Goal: Transaction & Acquisition: Purchase product/service

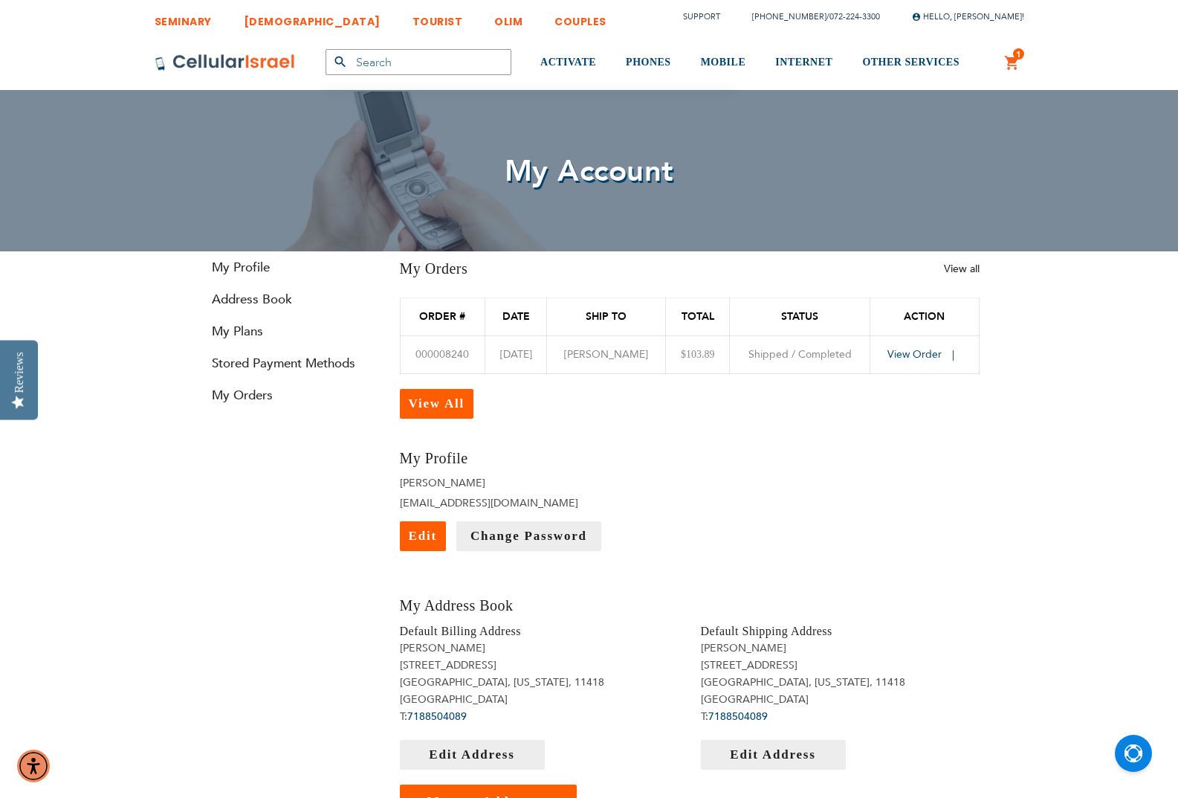
click at [1009, 55] on link "1 1 items My Cart" at bounding box center [1012, 63] width 16 height 18
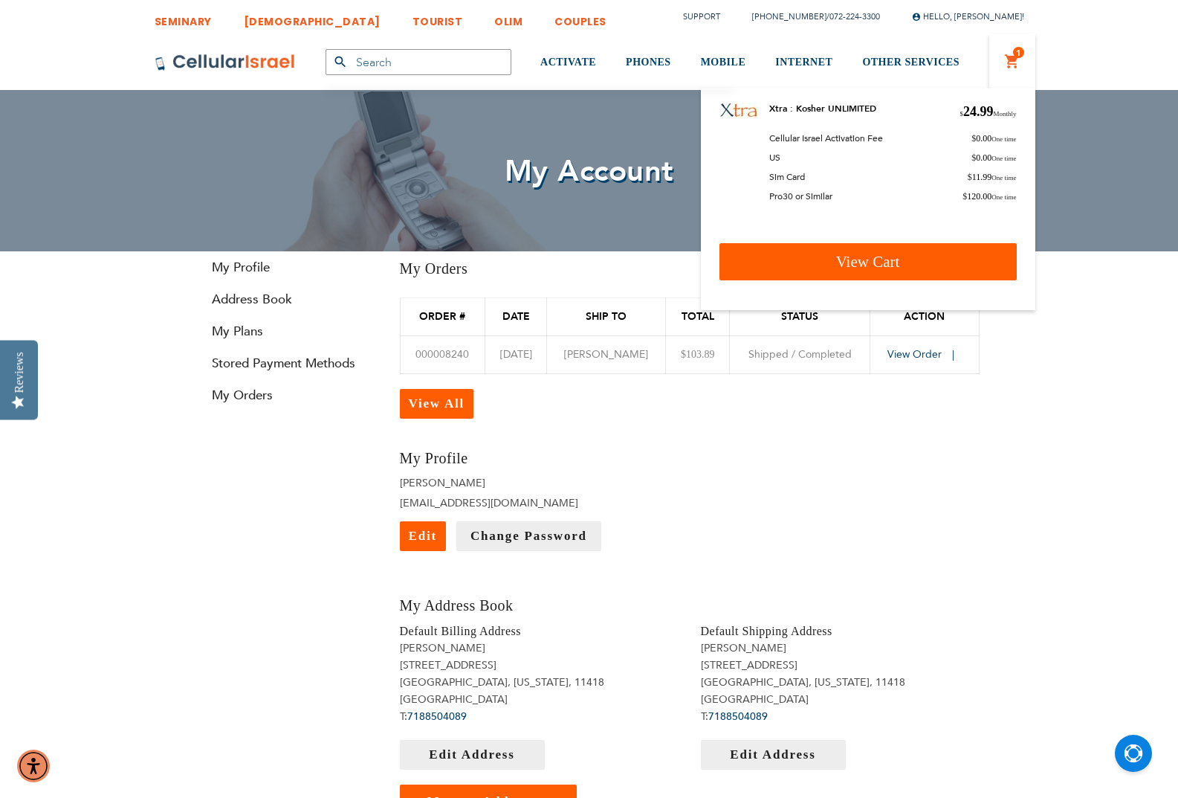
click at [871, 257] on span "View Cart" at bounding box center [868, 262] width 64 height 18
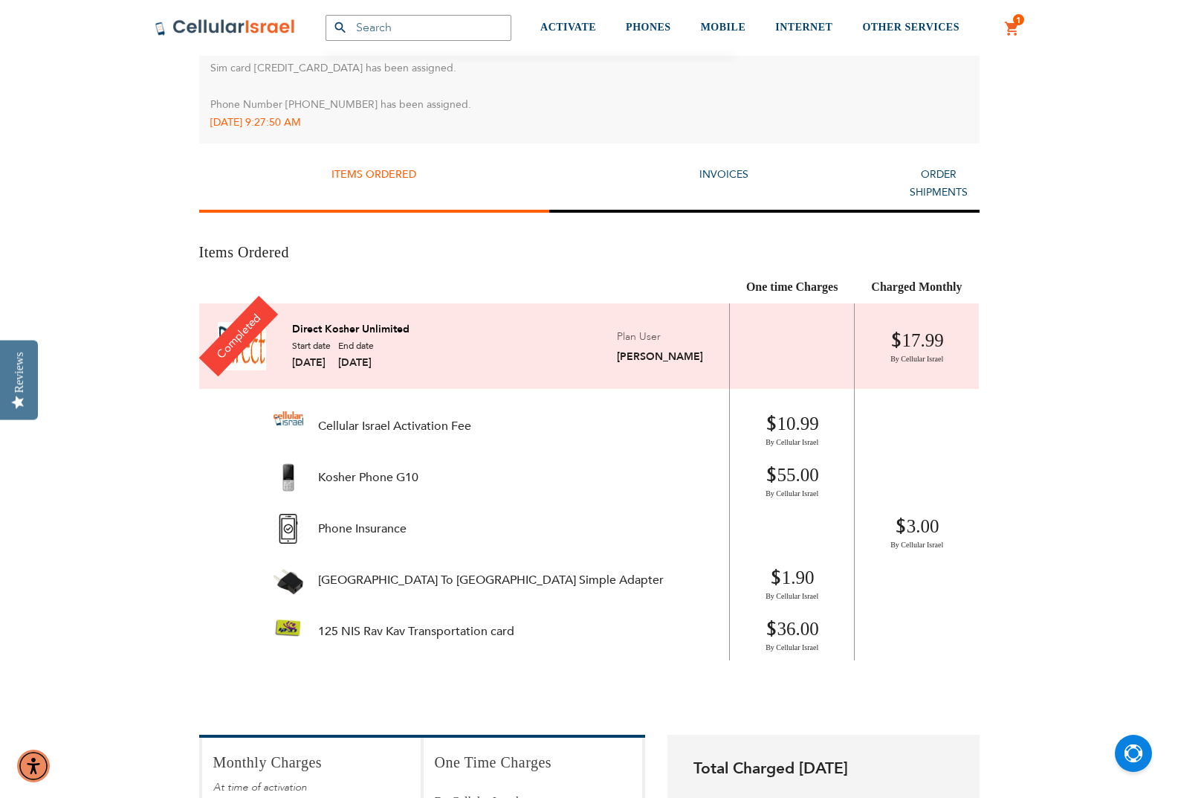
scroll to position [892, 0]
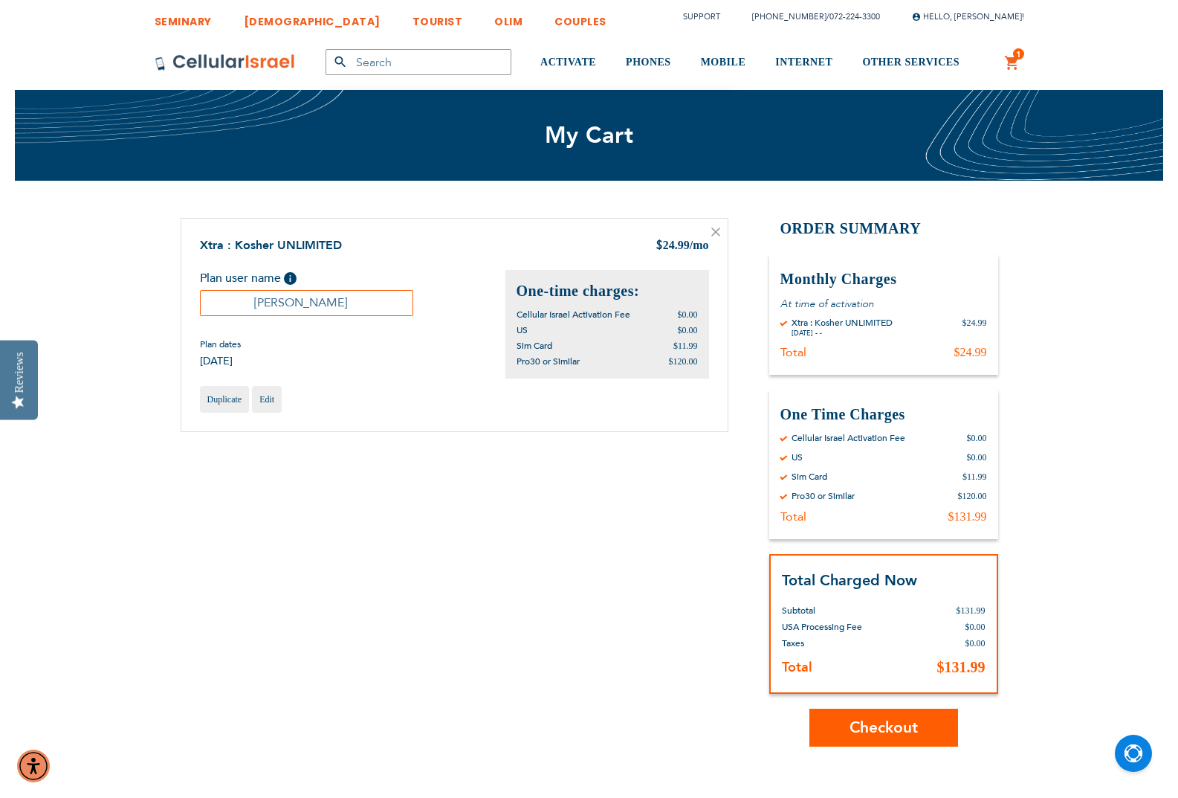
click at [917, 723] on span "Checkout" at bounding box center [884, 728] width 68 height 22
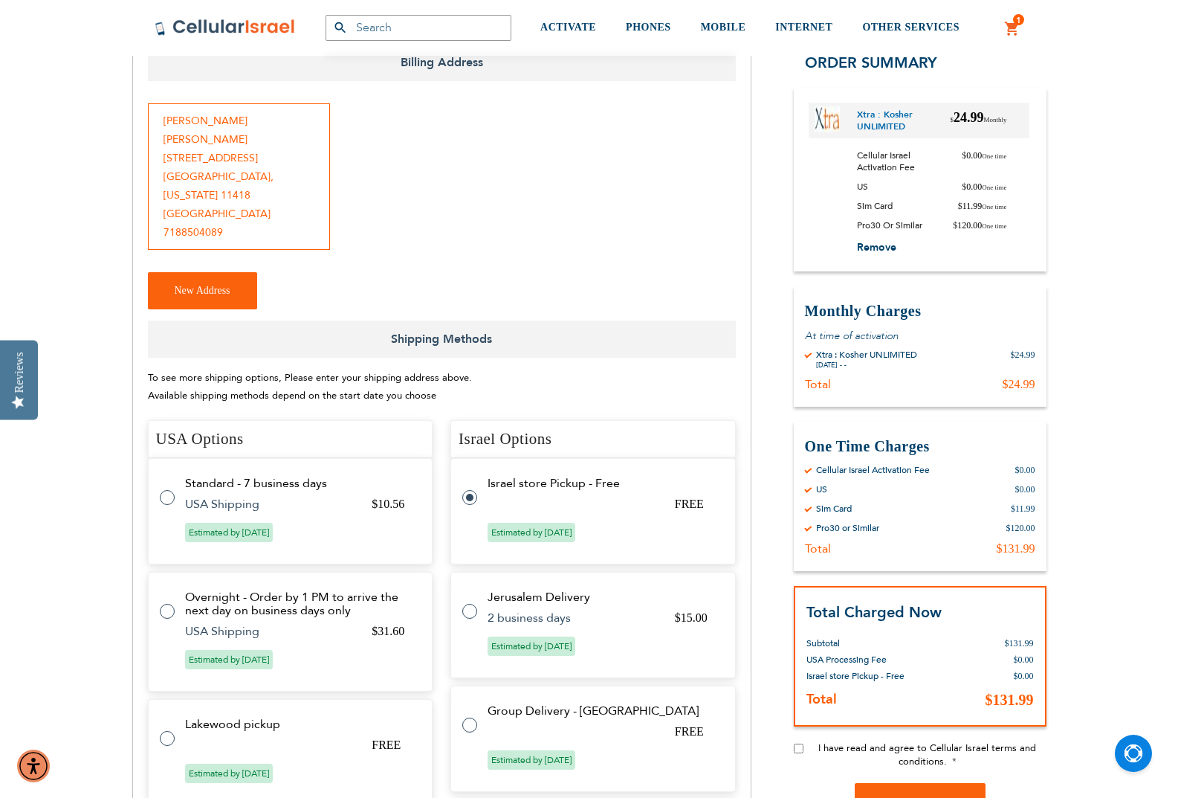
scroll to position [297, 0]
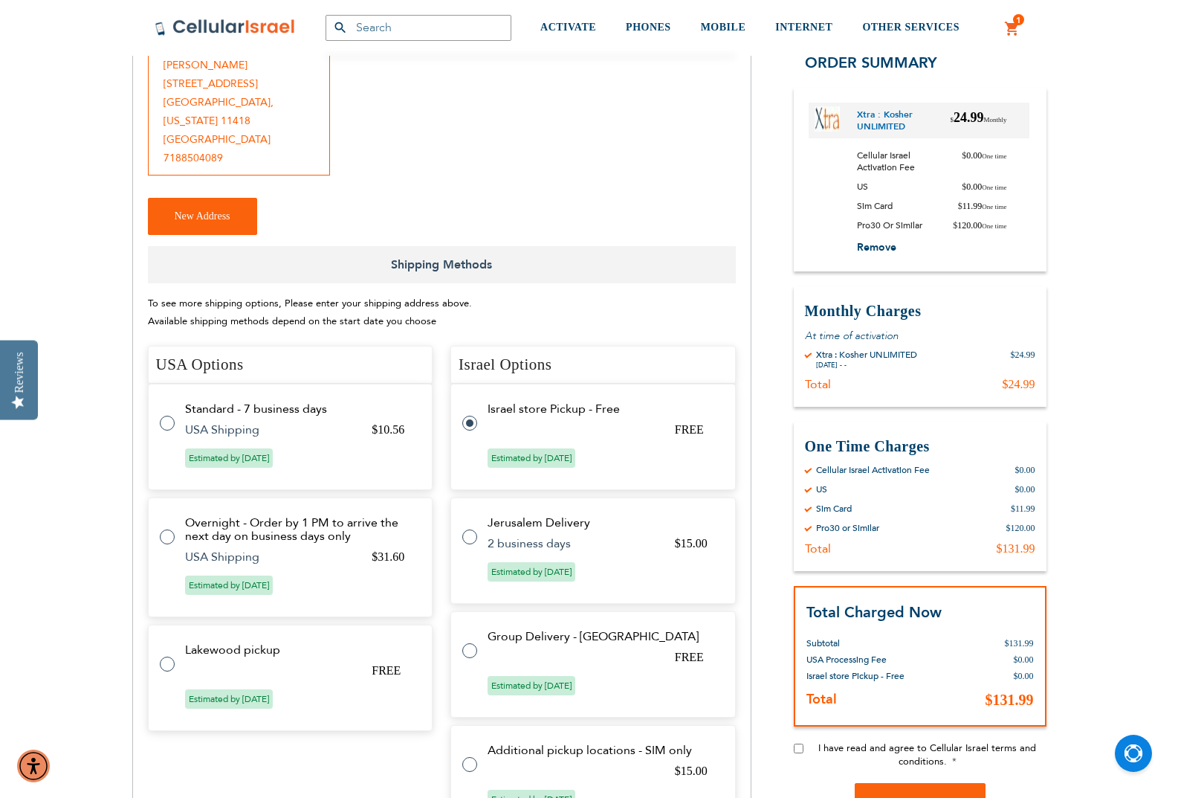
click at [167, 655] on label at bounding box center [175, 655] width 30 height 0
radio input "true"
radio input "false"
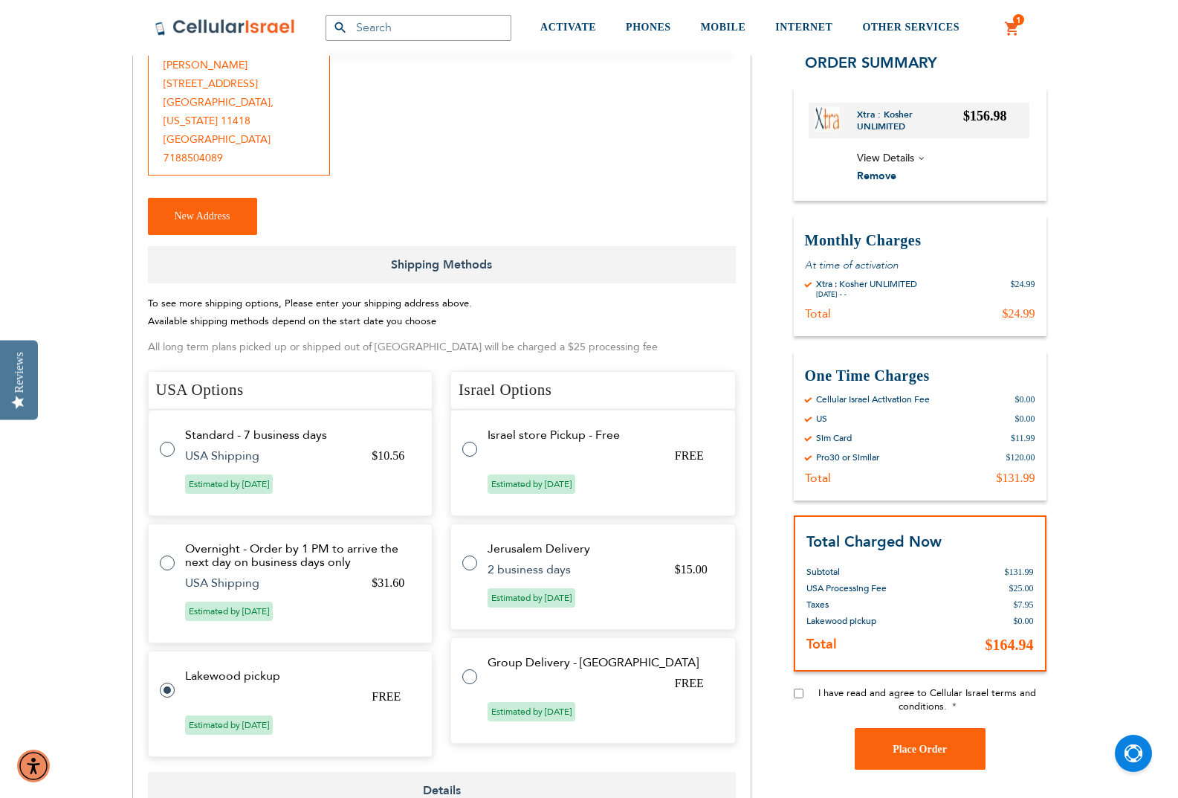
click at [795, 691] on input "I have read and agree to Cellular Israel terms and conditions." at bounding box center [799, 693] width 10 height 10
checkbox input "true"
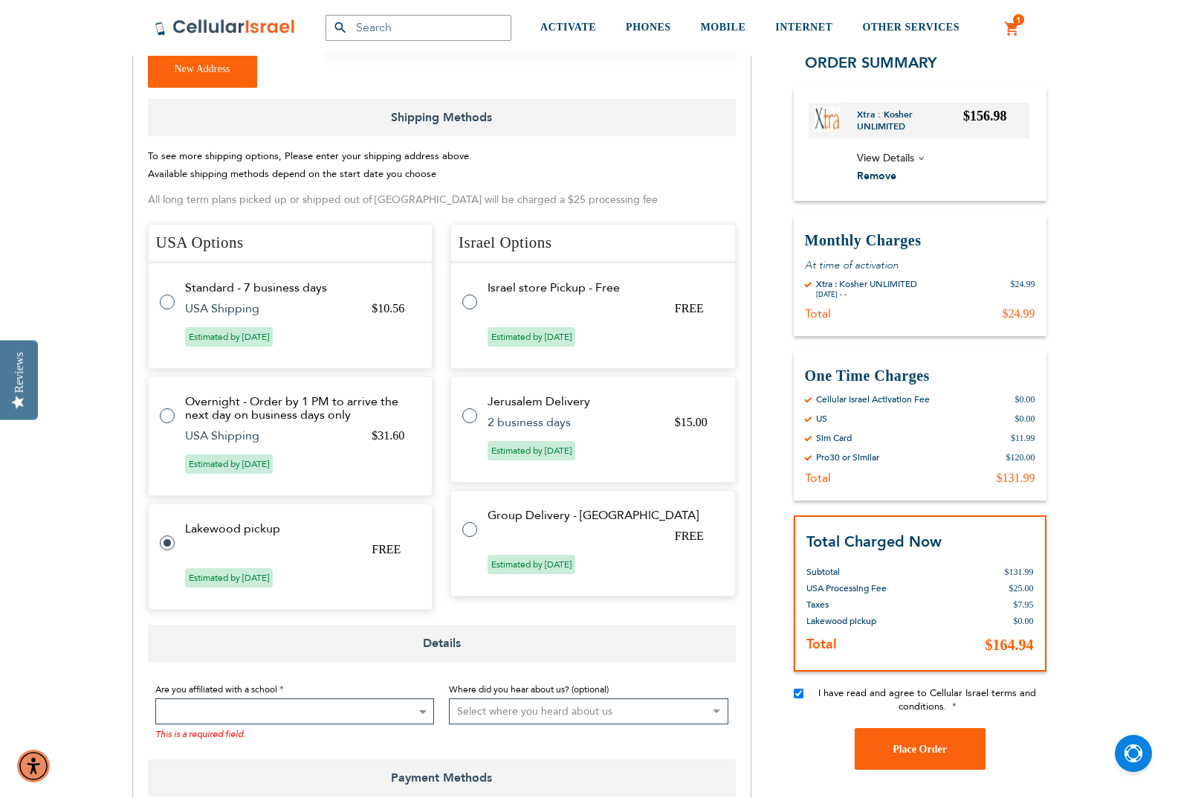
scroll to position [446, 0]
click at [336, 697] on span at bounding box center [295, 710] width 280 height 26
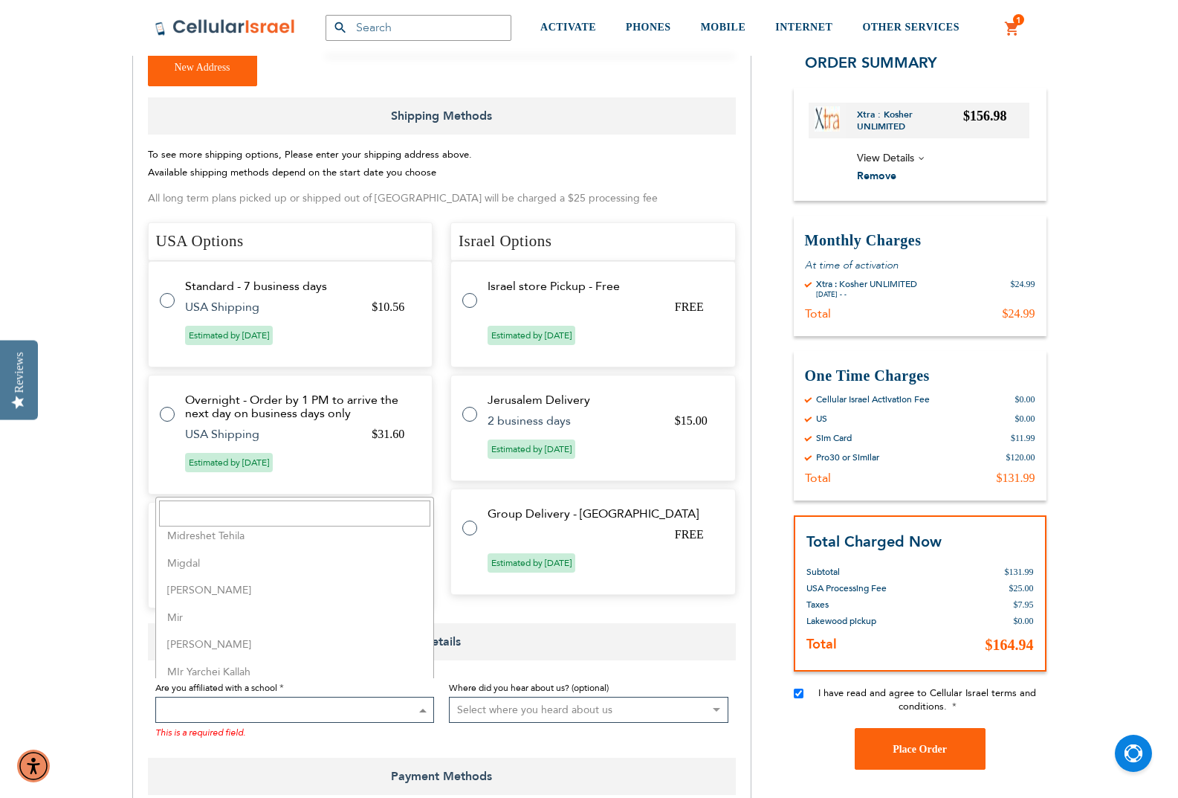
scroll to position [2527, 0]
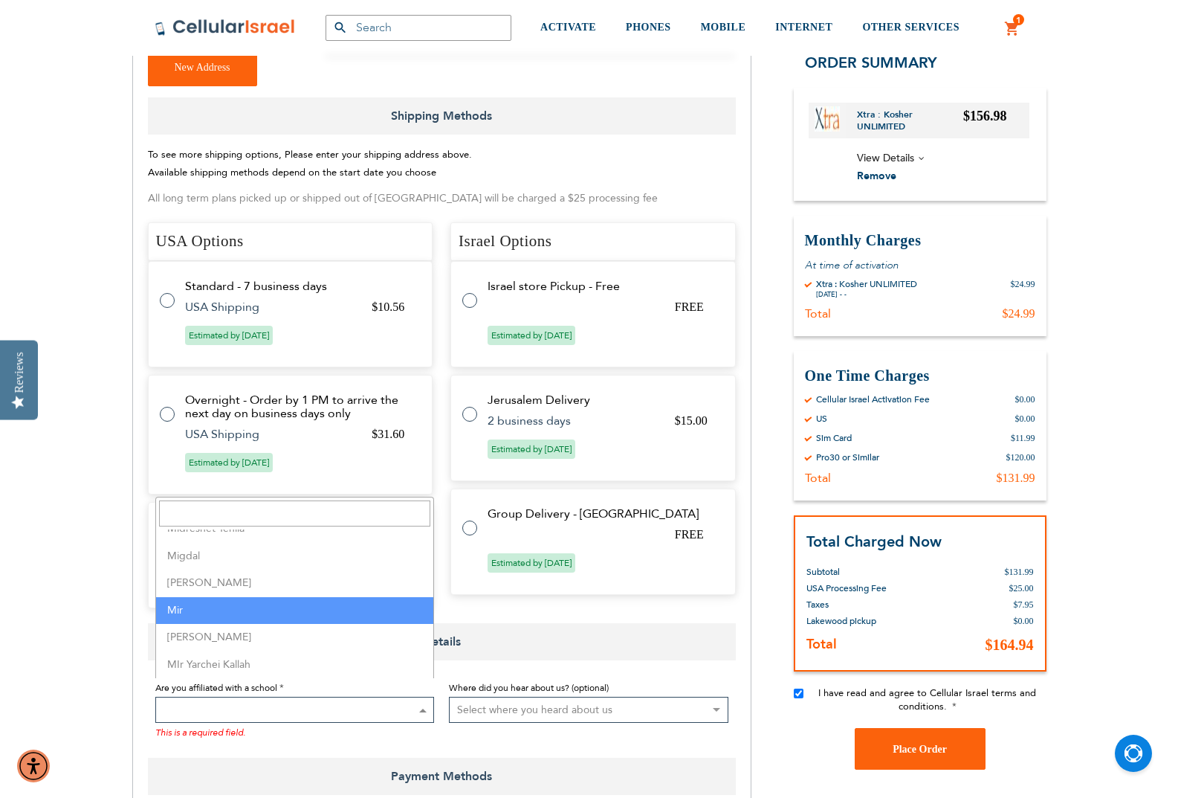
select select "114"
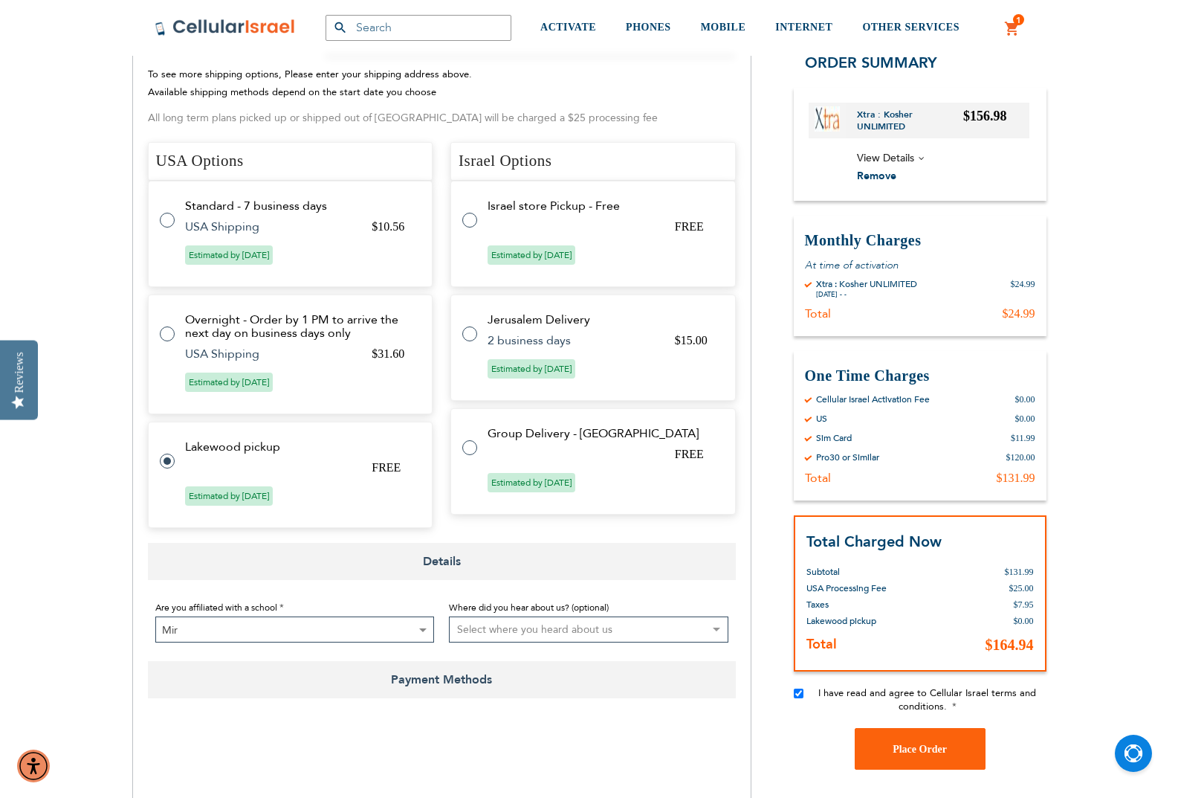
scroll to position [669, 0]
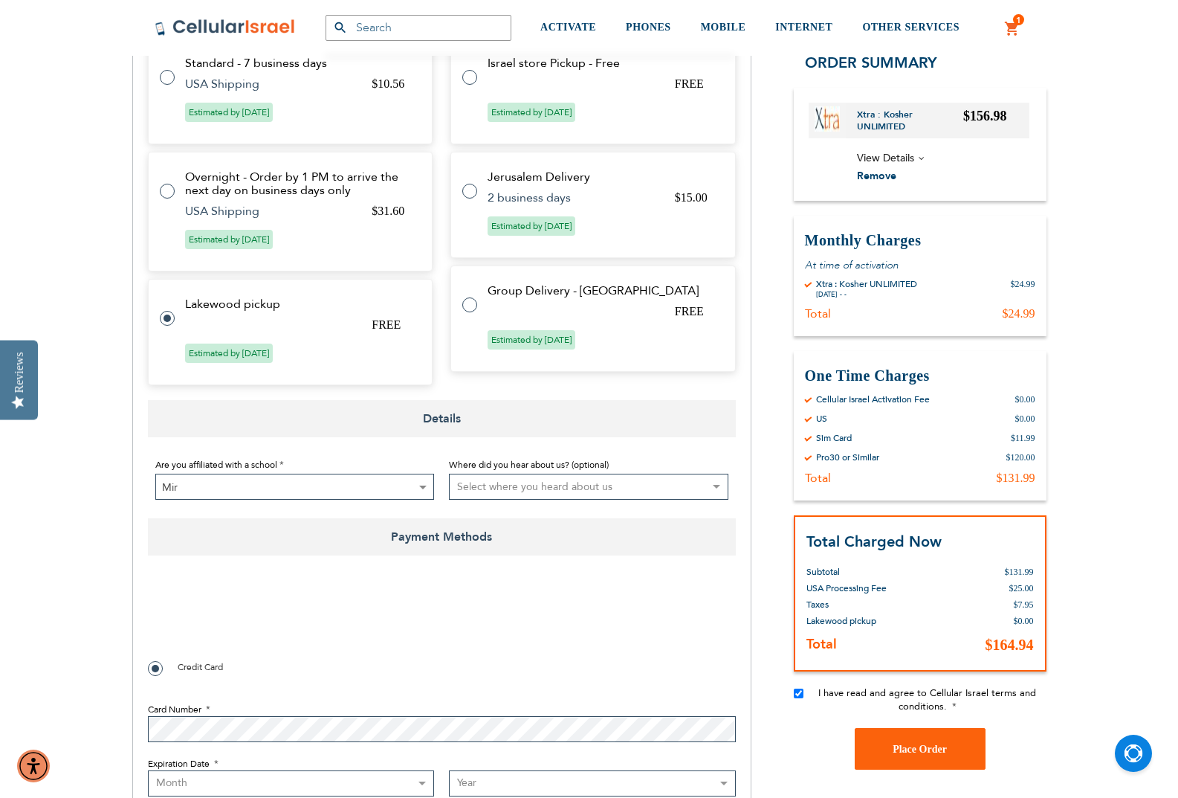
checkbox input "true"
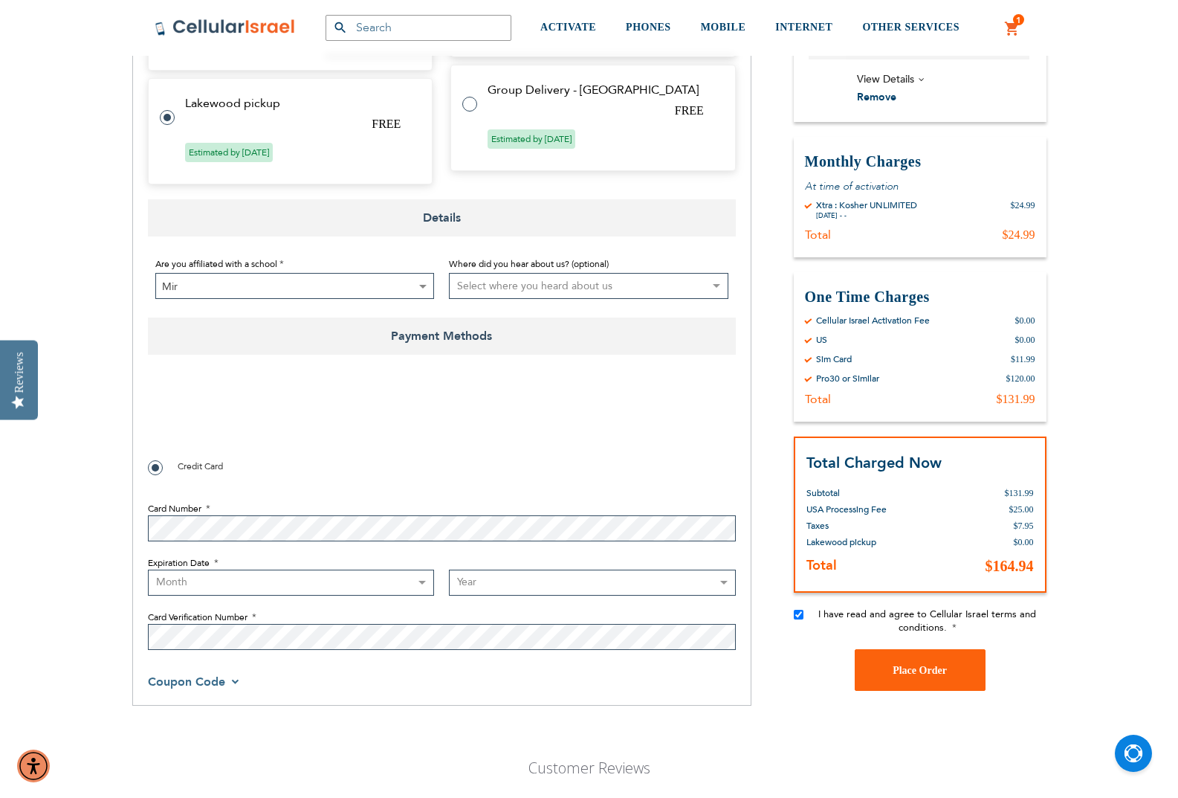
scroll to position [892, 0]
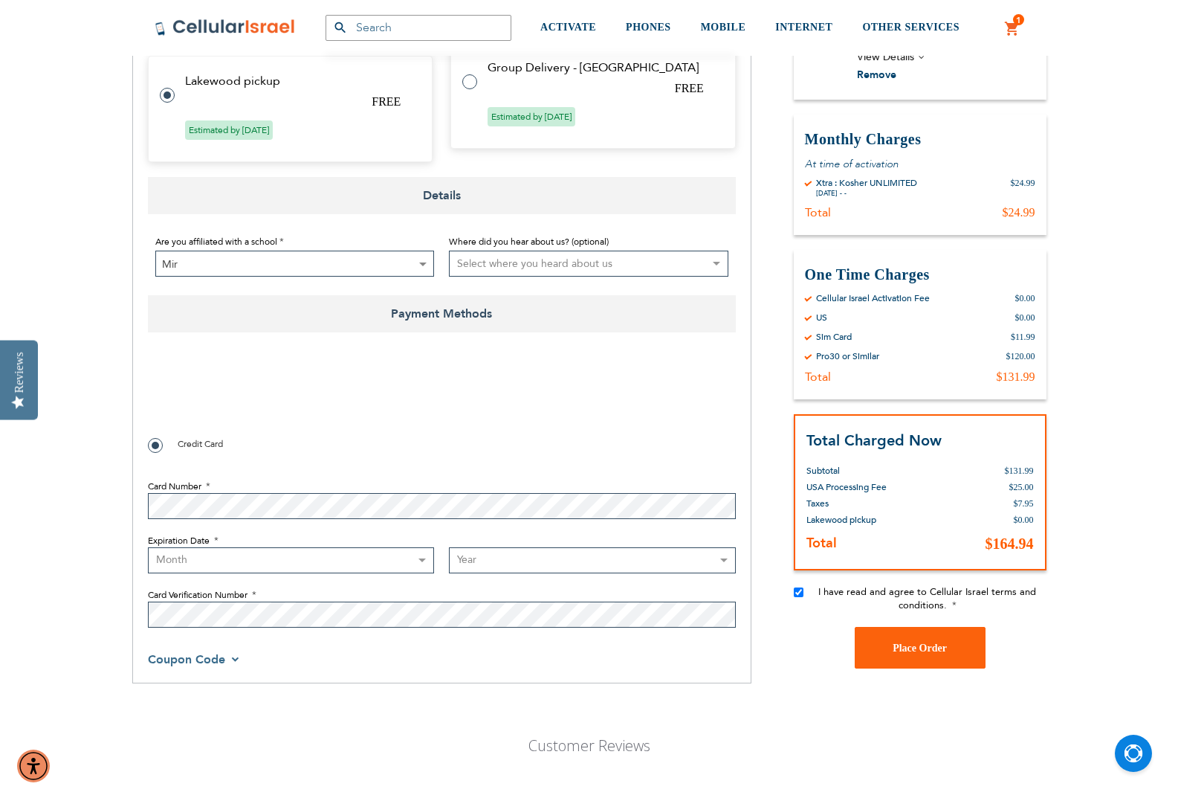
select select "2"
select select "2028"
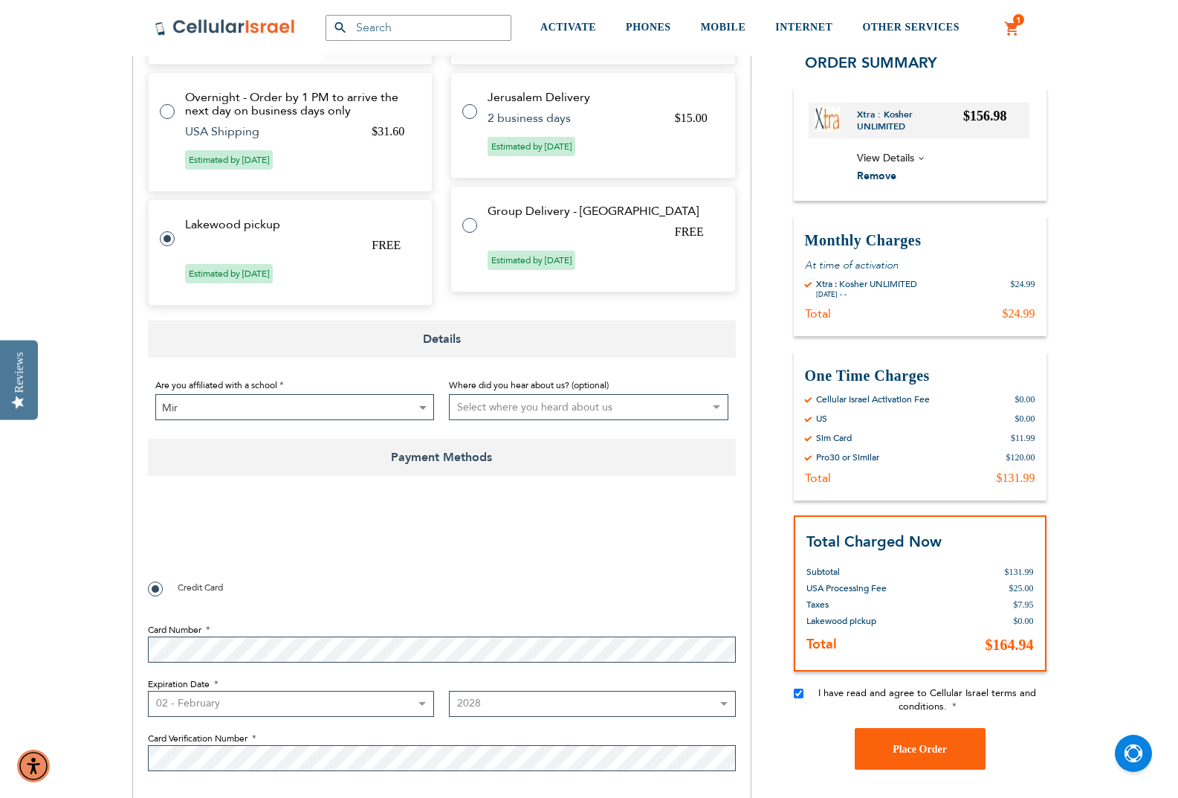
scroll to position [743, 0]
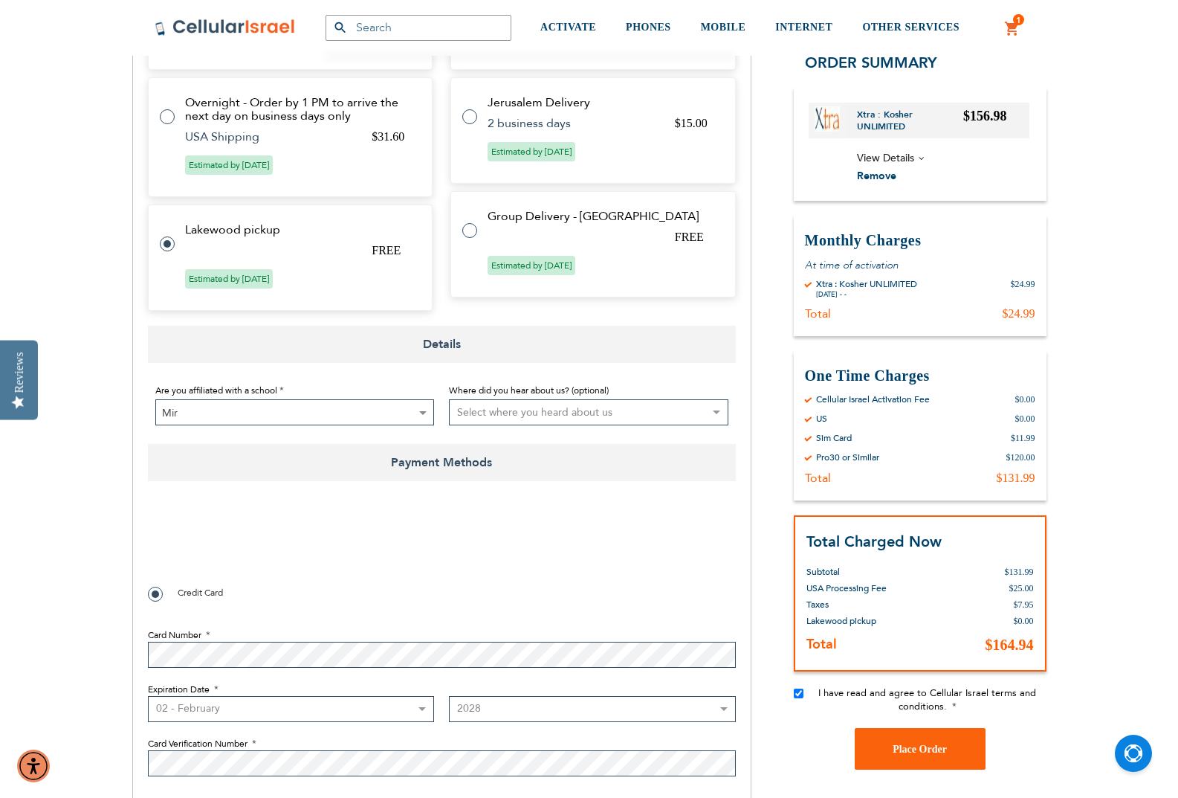
click at [427, 400] on span at bounding box center [422, 412] width 15 height 25
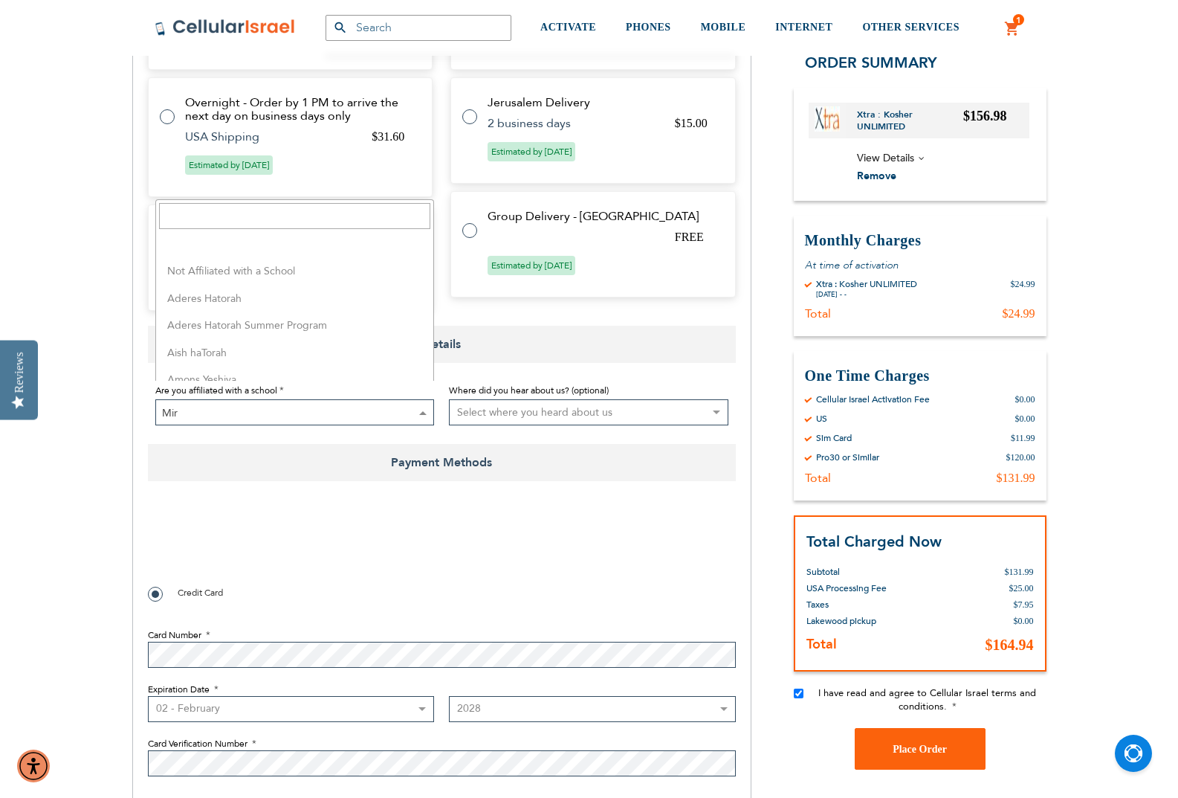
scroll to position [2531, 0]
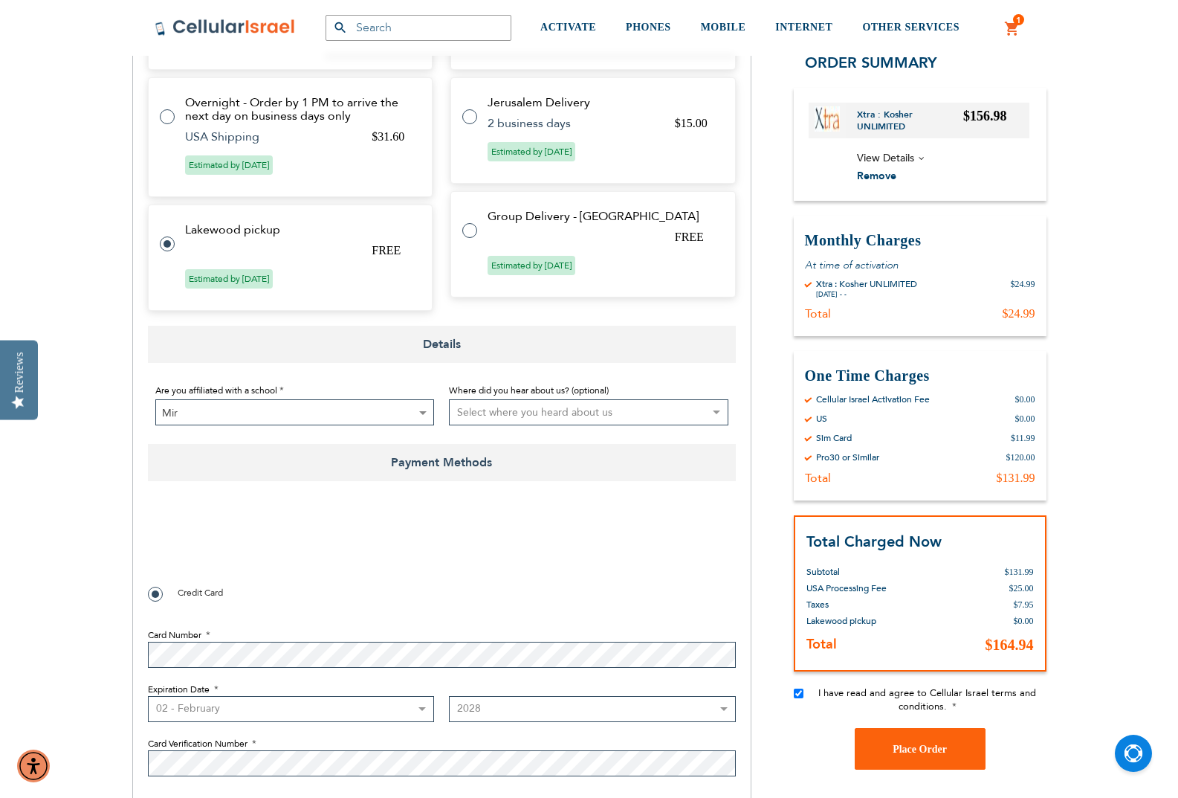
click at [595, 514] on div "0cAFcWeA5KFG6Kf0mX1lJ1VclbwEnNVQY-XXJ0nVu35JMnqPtBsu5EcYmVA0qLqYWpXFJ2Kts1EoRYo…" at bounding box center [442, 543] width 588 height 58
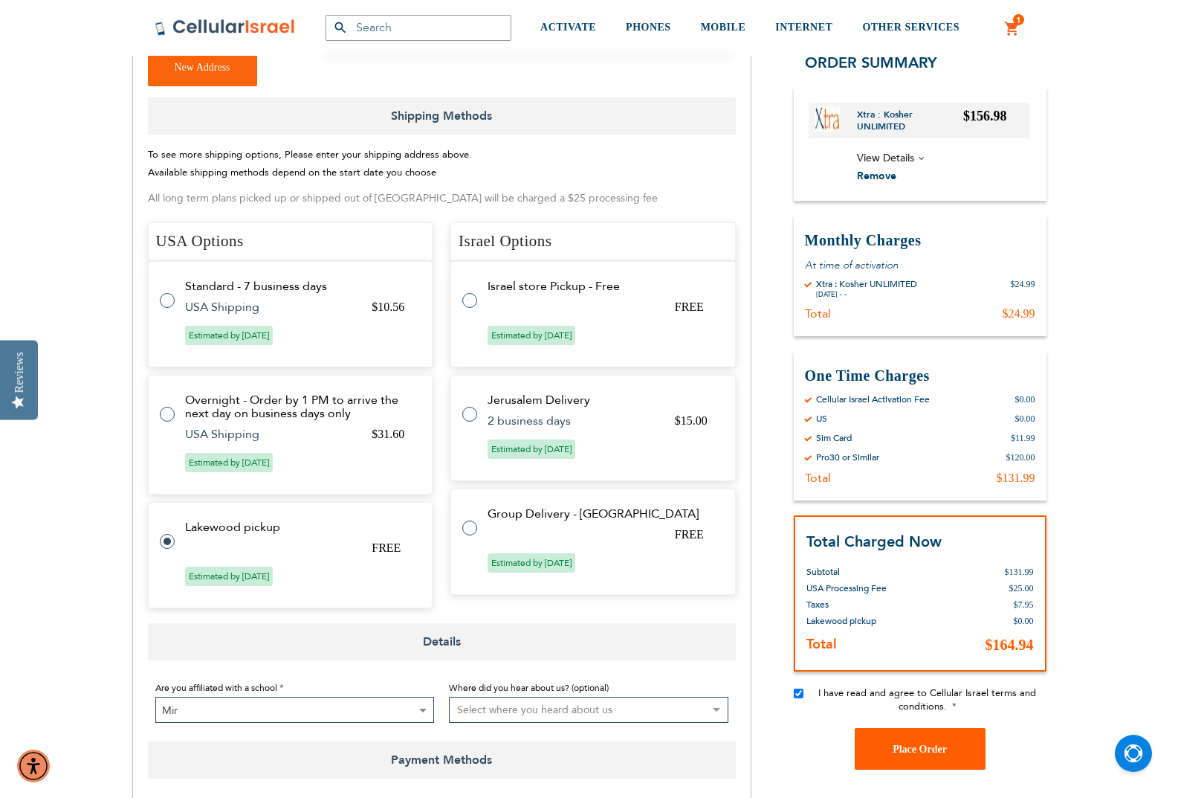
scroll to position [875, 0]
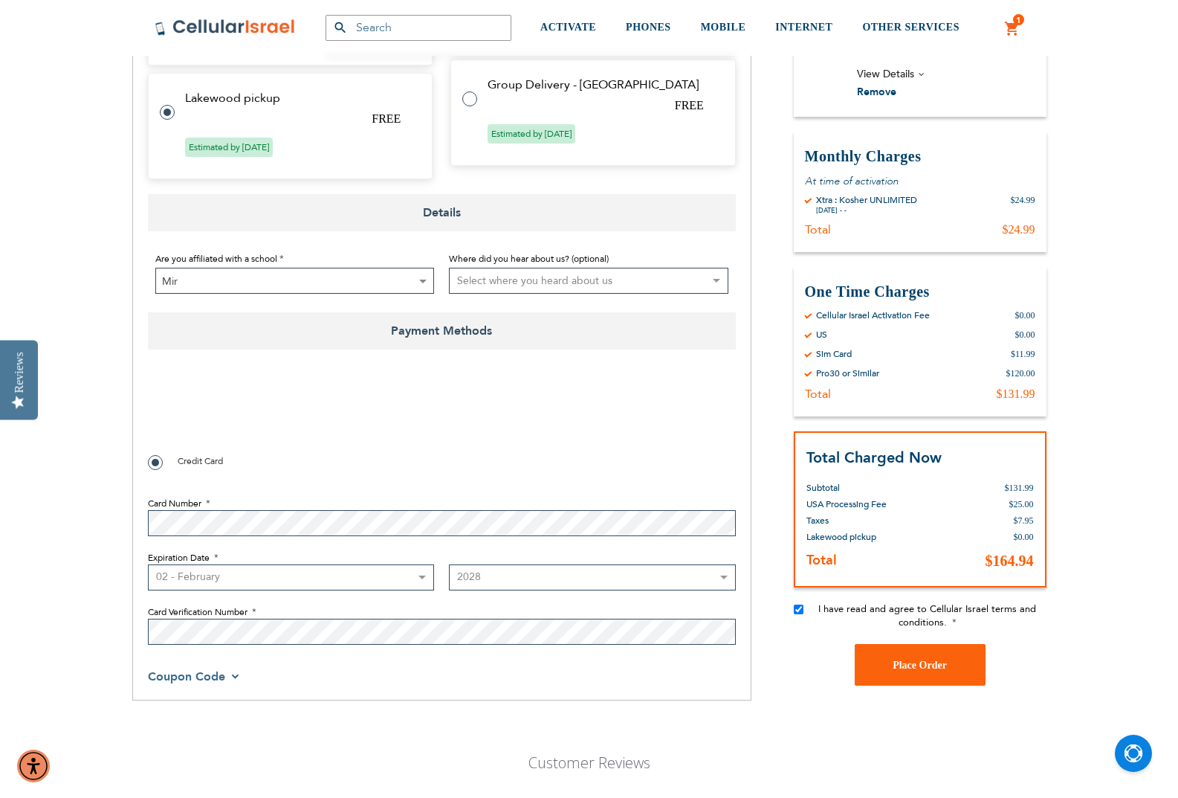
checkbox input "true"
click at [883, 644] on button "Place Order" at bounding box center [920, 665] width 131 height 42
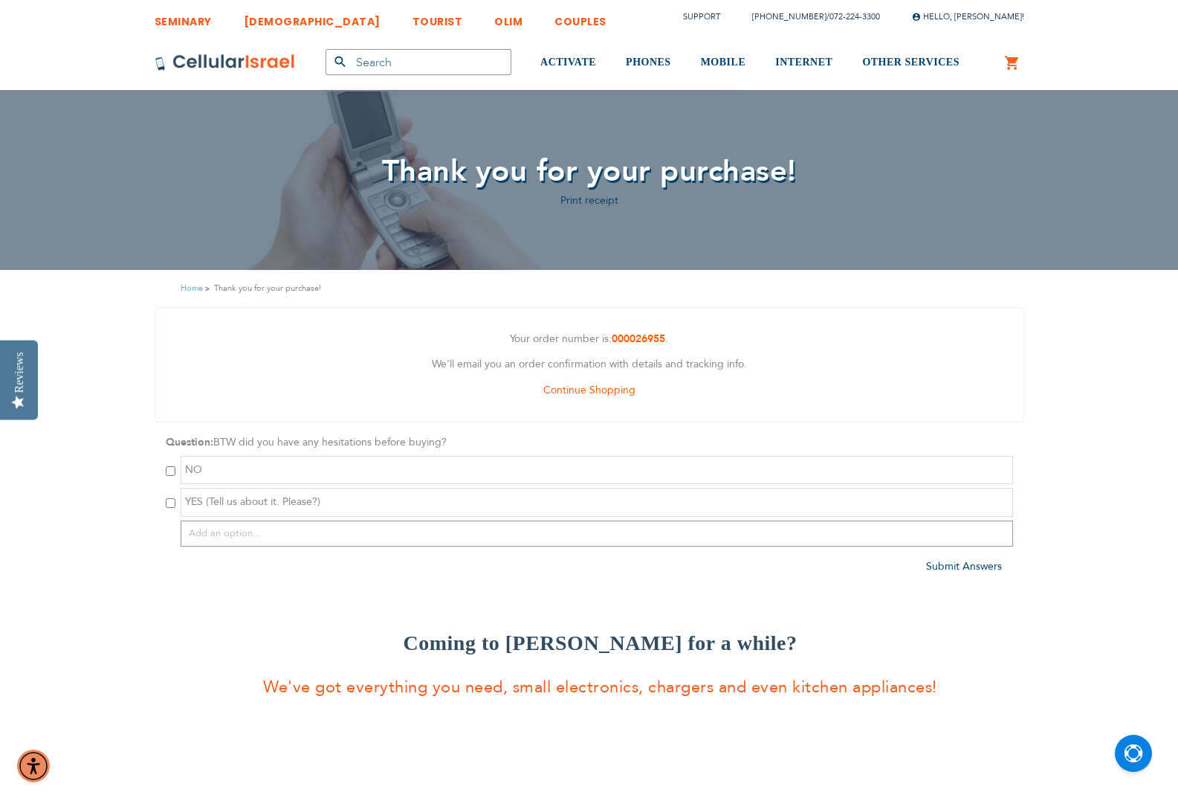
click at [173, 505] on input "checkbox" at bounding box center [171, 503] width 10 height 10
checkbox input "true"
click at [204, 529] on input "text" at bounding box center [597, 533] width 833 height 26
type input "Not sure hoe reliable the phone is"
click at [963, 564] on div "Submit Answers" at bounding box center [964, 572] width 76 height 19
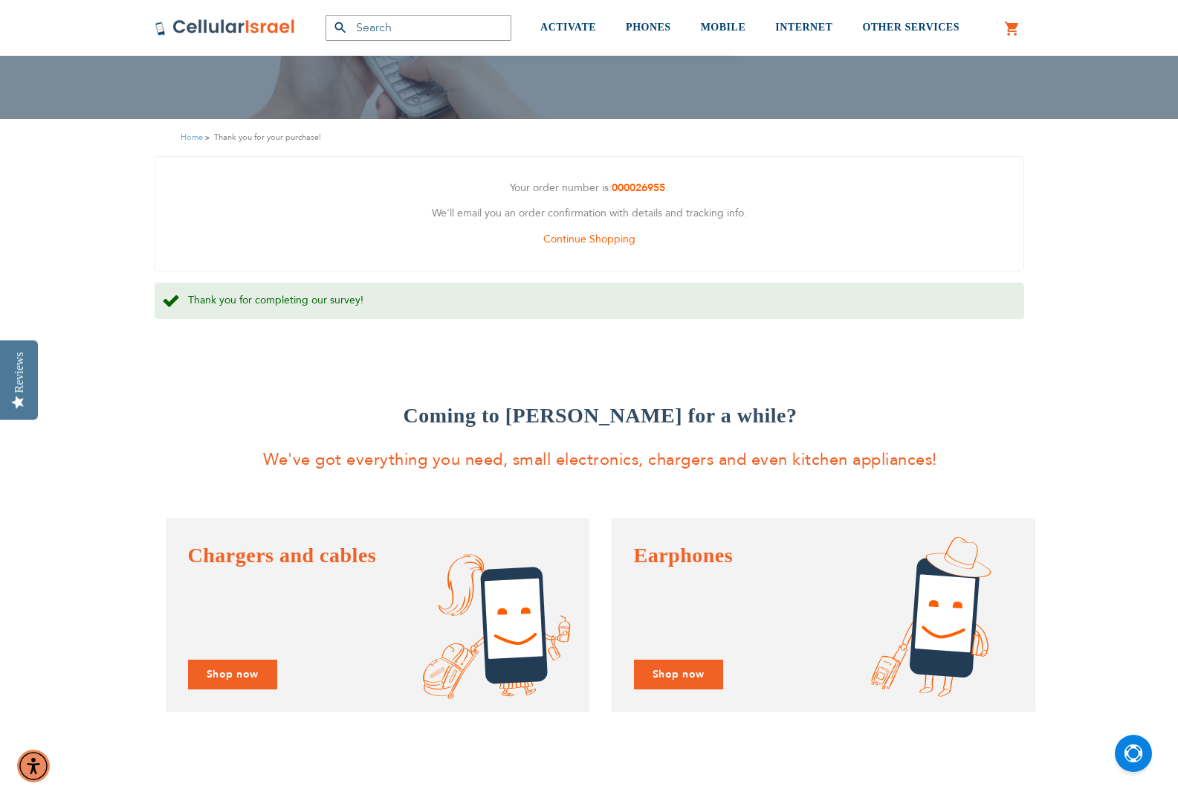
scroll to position [297, 0]
